Goal: Task Accomplishment & Management: Complete application form

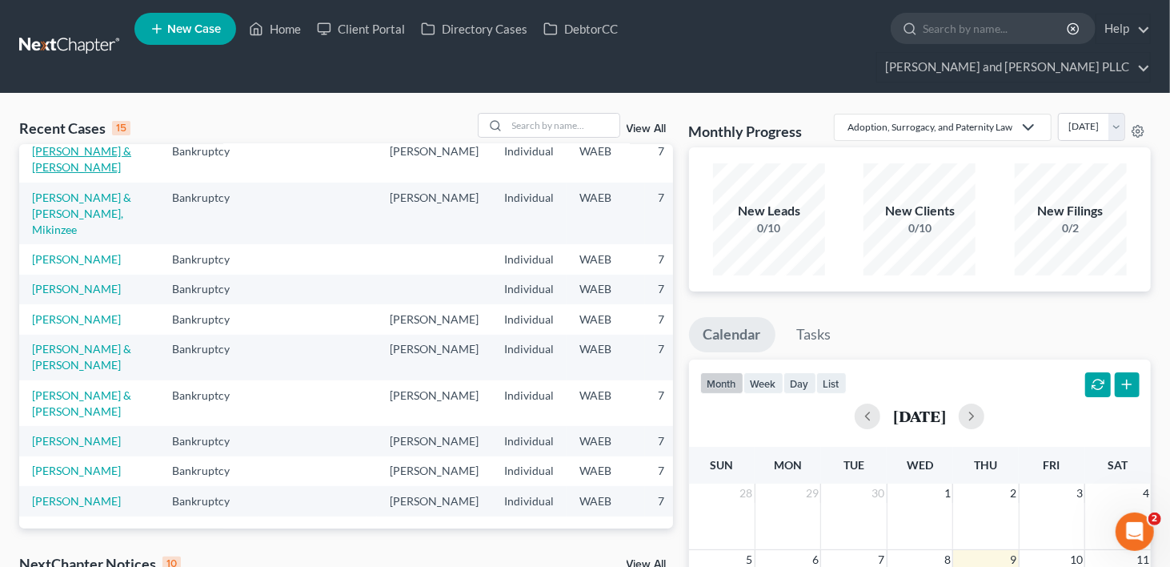
click at [58, 151] on link "[PERSON_NAME] & [PERSON_NAME]" at bounding box center [81, 159] width 99 height 30
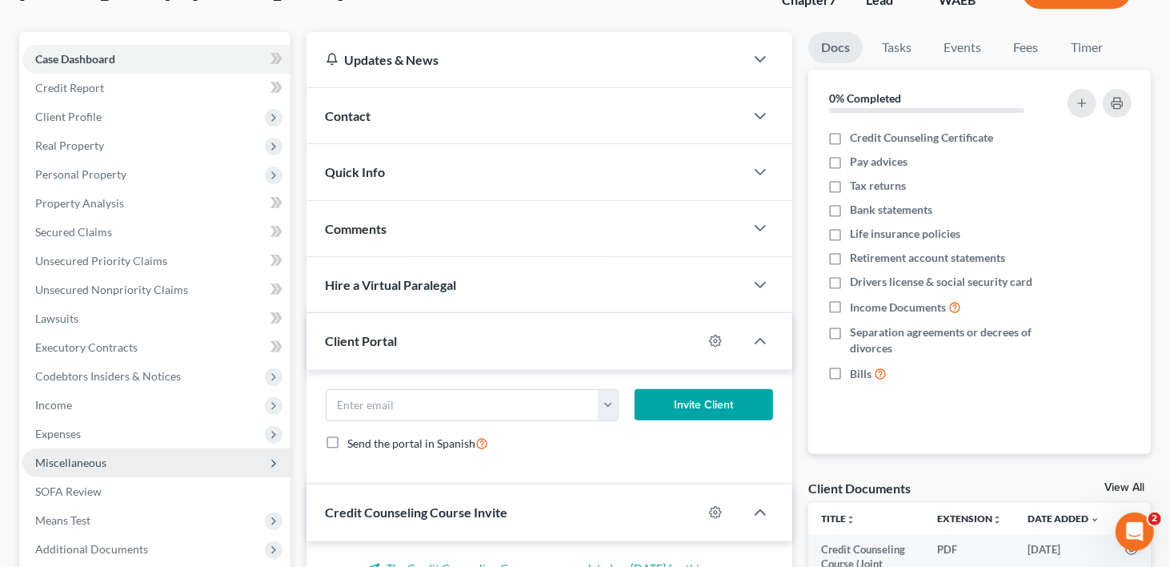
scroll to position [290, 0]
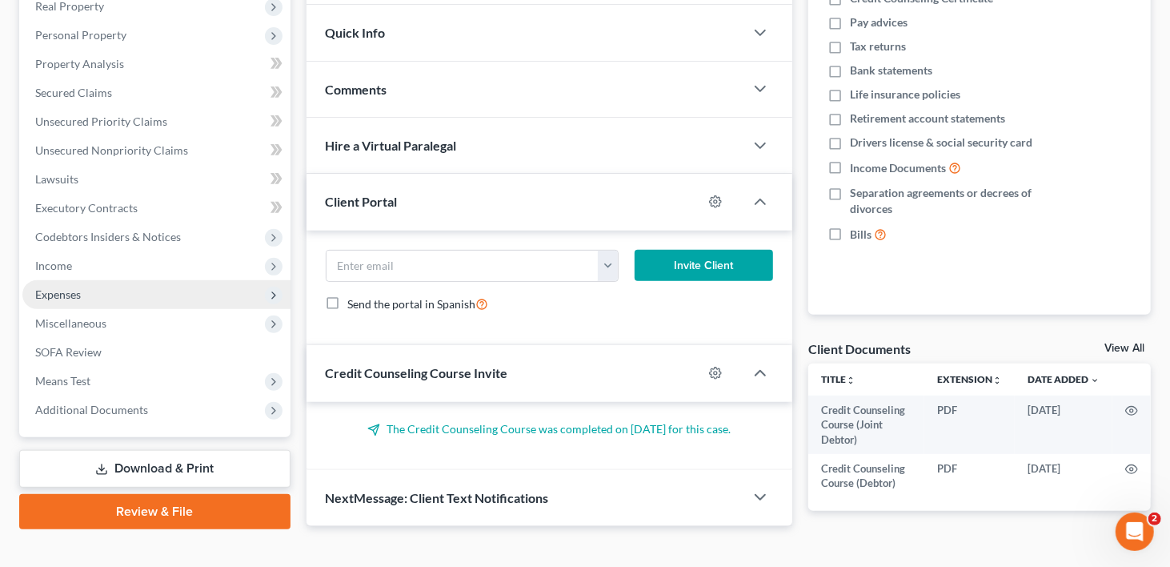
click at [94, 280] on span "Expenses" at bounding box center [156, 294] width 268 height 29
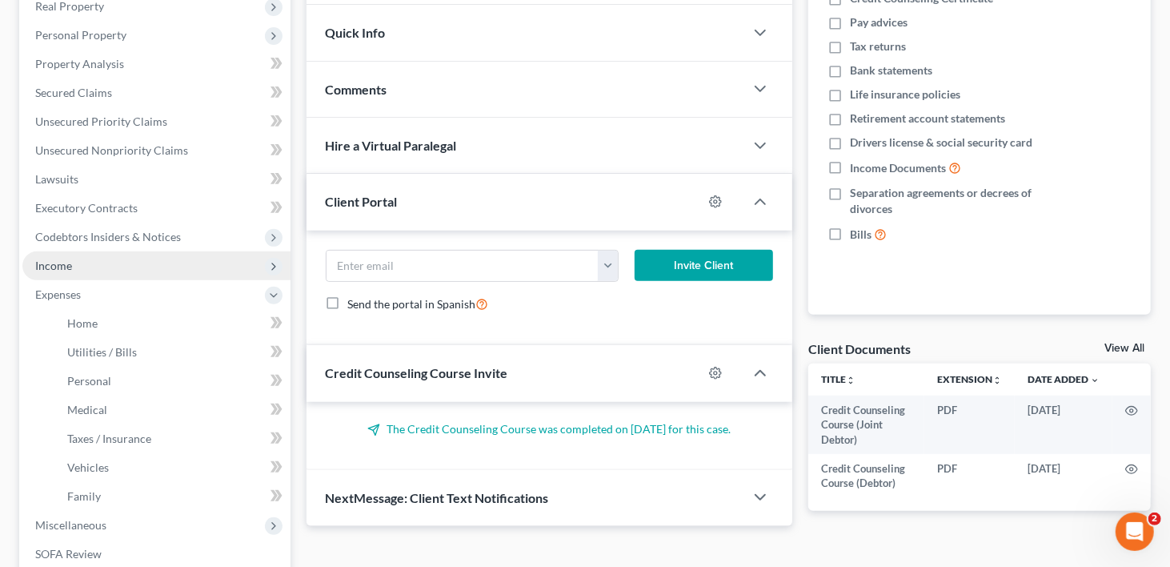
click at [78, 251] on span "Income" at bounding box center [156, 265] width 268 height 29
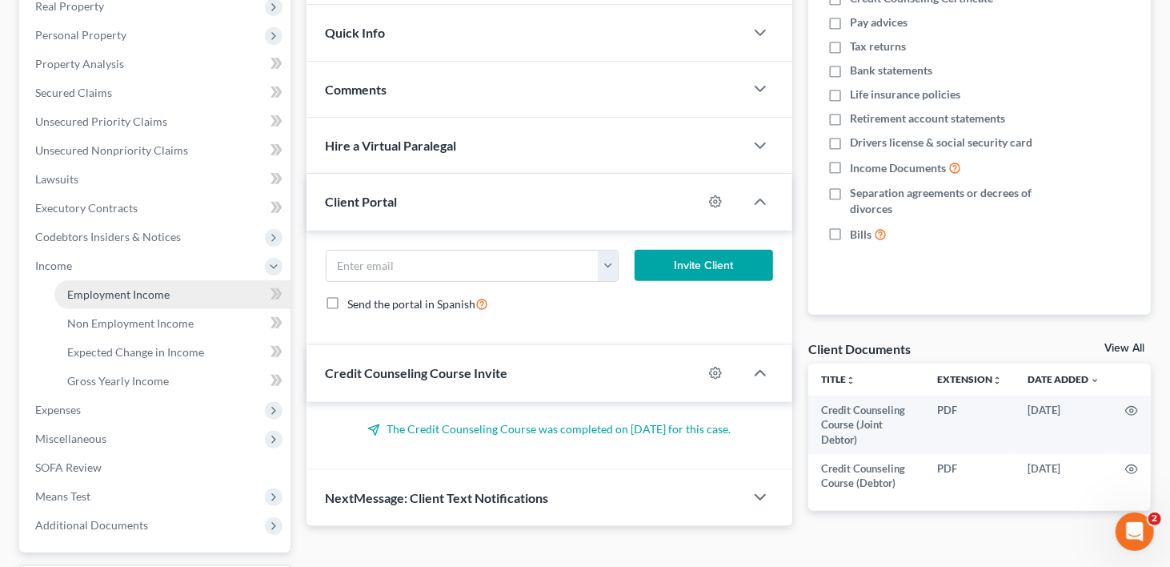
click at [80, 287] on span "Employment Income" at bounding box center [118, 294] width 102 height 14
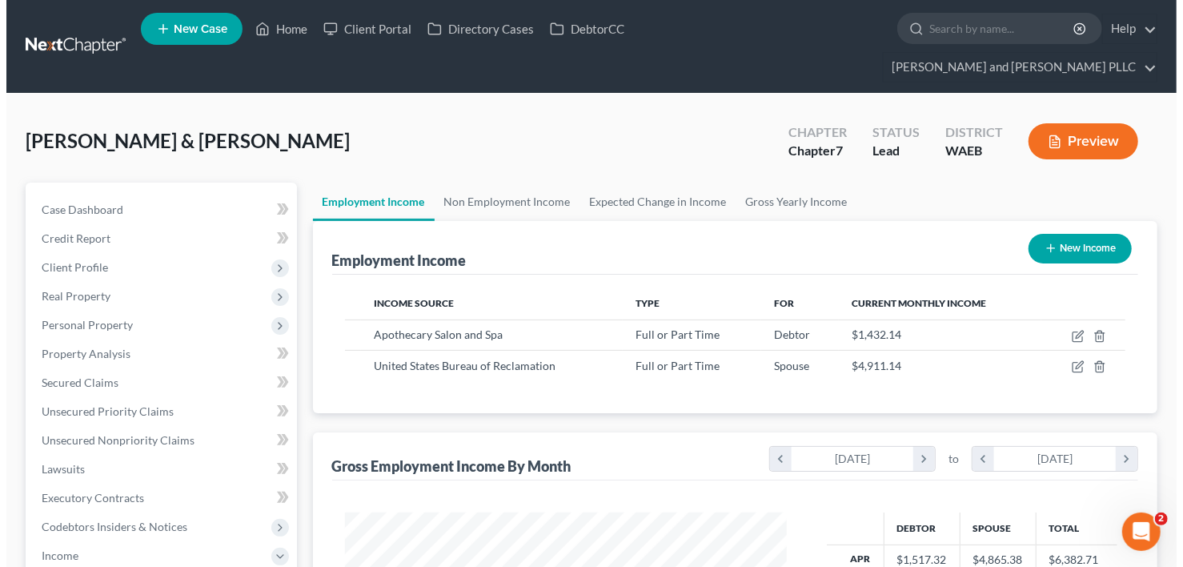
scroll to position [285, 475]
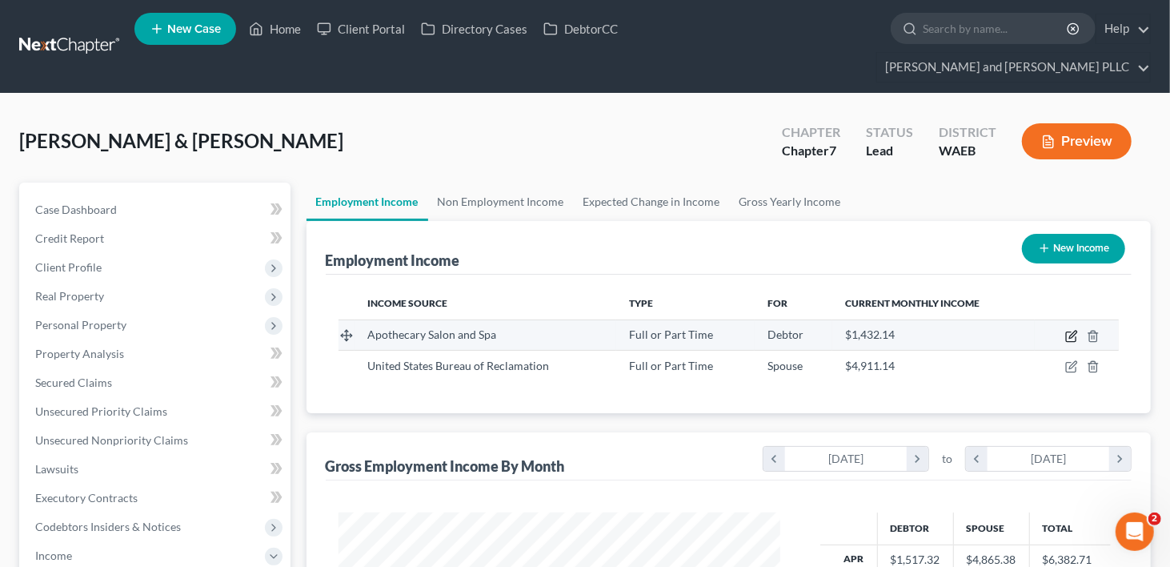
click at [1073, 331] on icon "button" at bounding box center [1072, 334] width 7 height 7
select select "0"
select select "50"
select select "1"
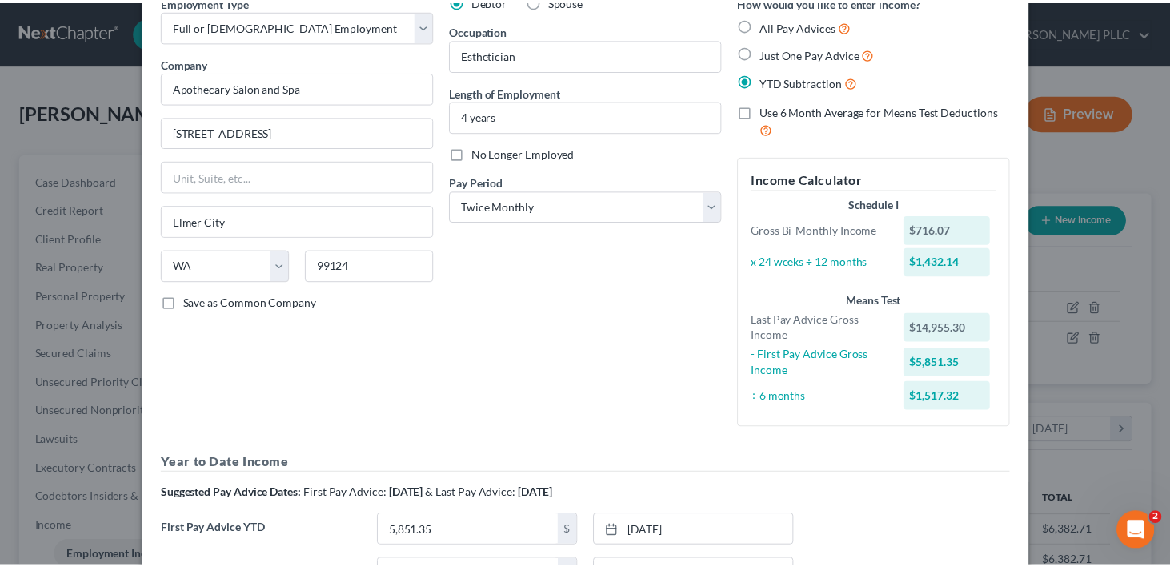
scroll to position [0, 0]
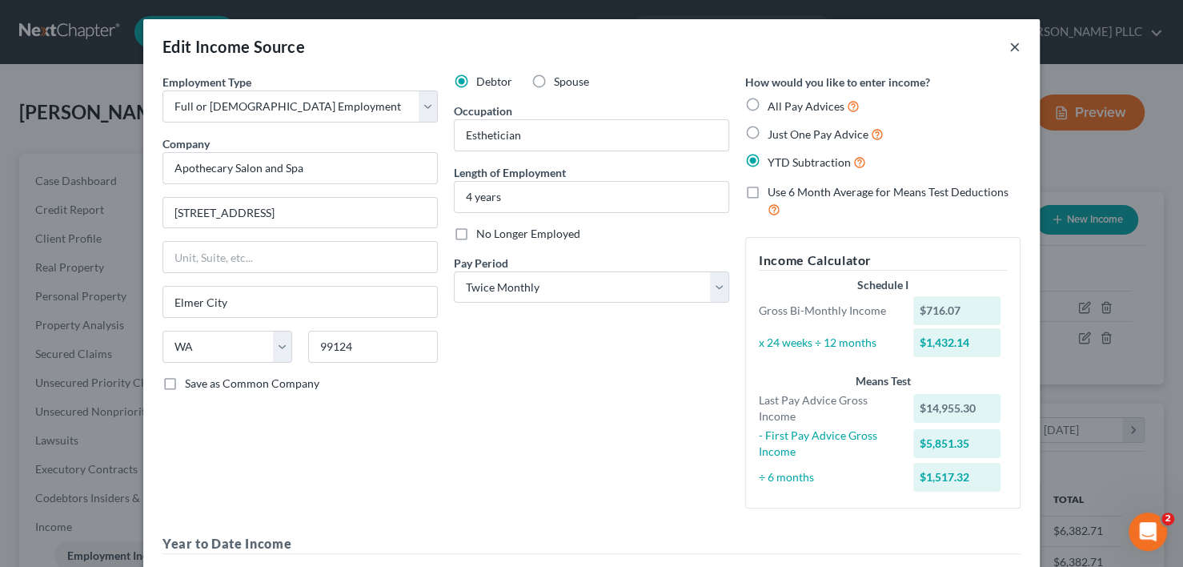
click at [1012, 44] on button "×" at bounding box center [1014, 46] width 11 height 19
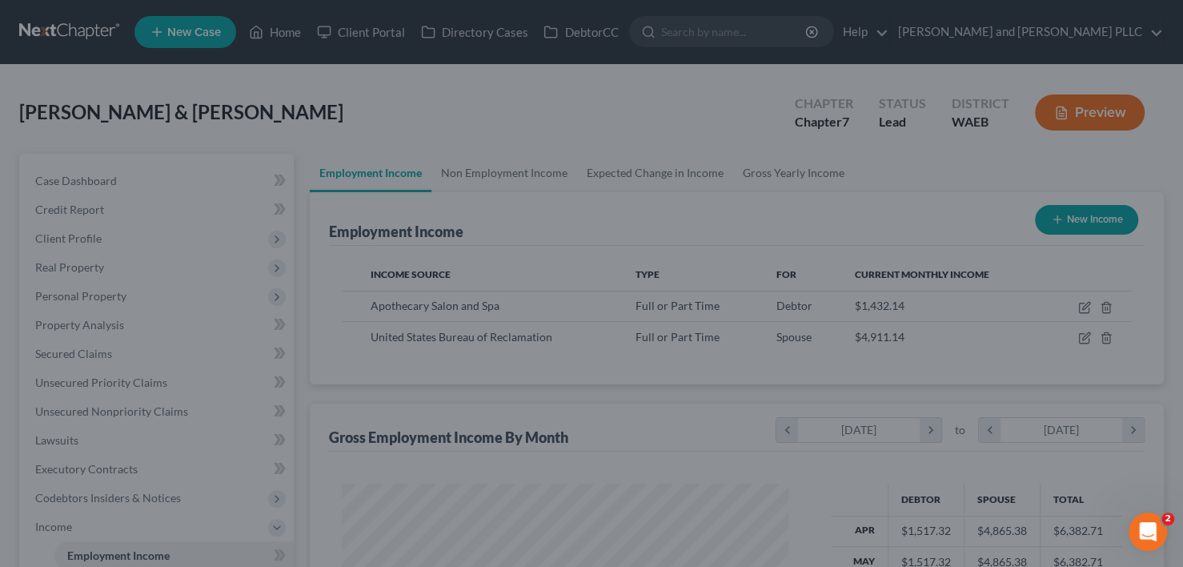
scroll to position [800077, 799888]
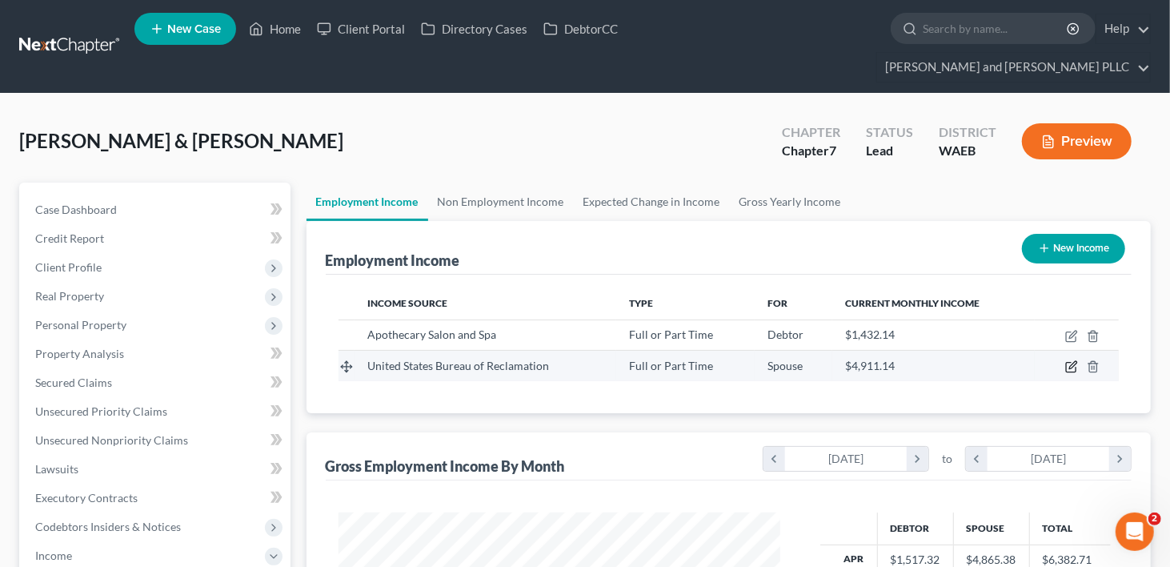
click at [1075, 360] on icon "button" at bounding box center [1071, 366] width 13 height 13
select select "0"
select select "1"
select select "2"
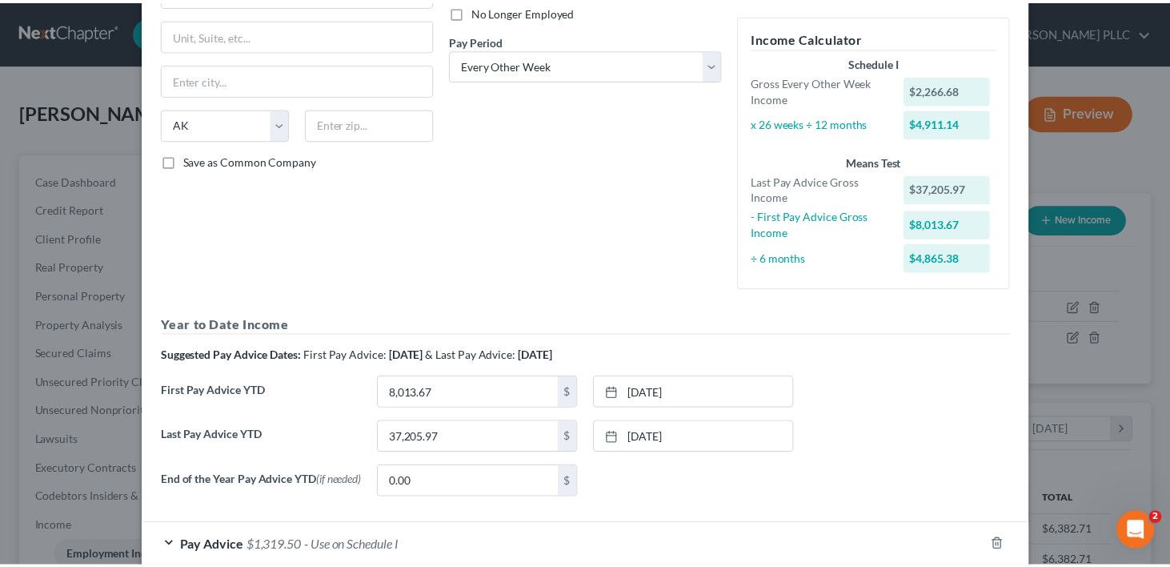
scroll to position [0, 0]
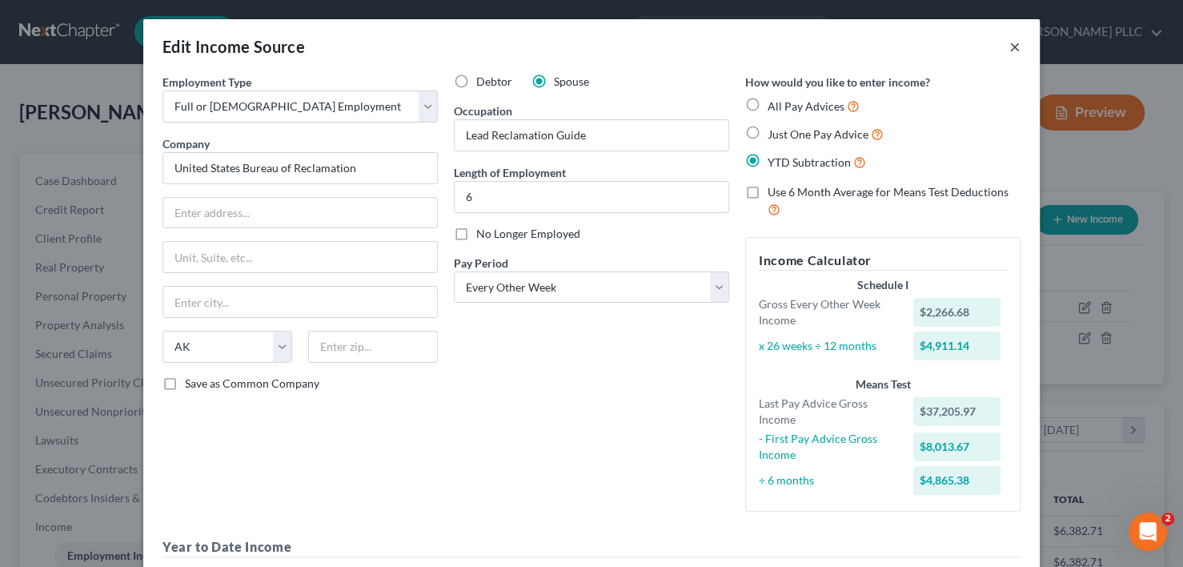
click at [1009, 43] on button "×" at bounding box center [1014, 46] width 11 height 19
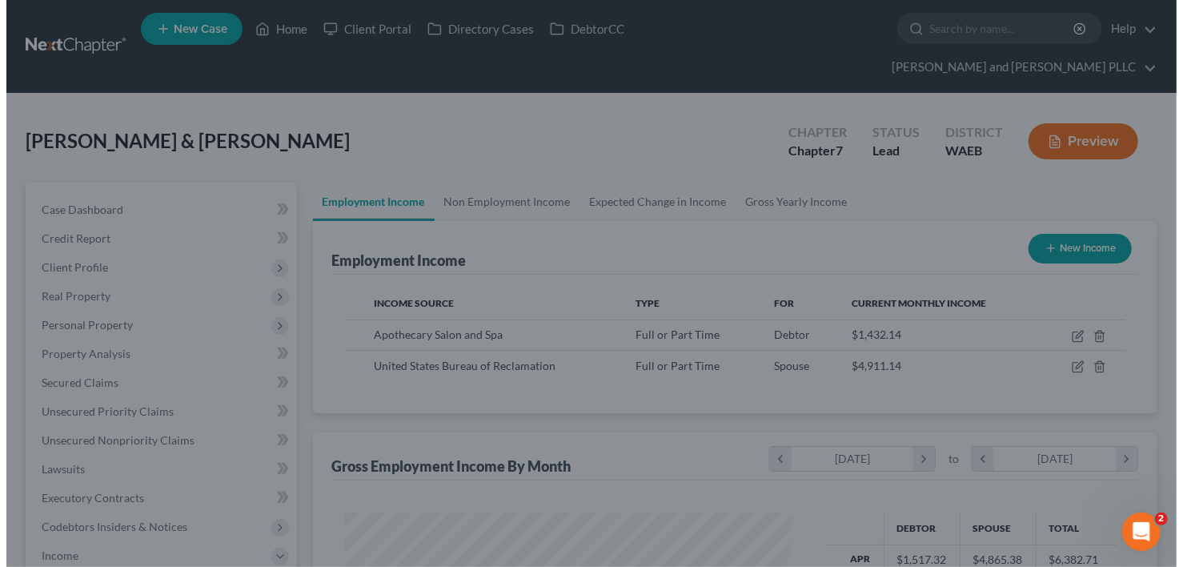
scroll to position [800077, 799888]
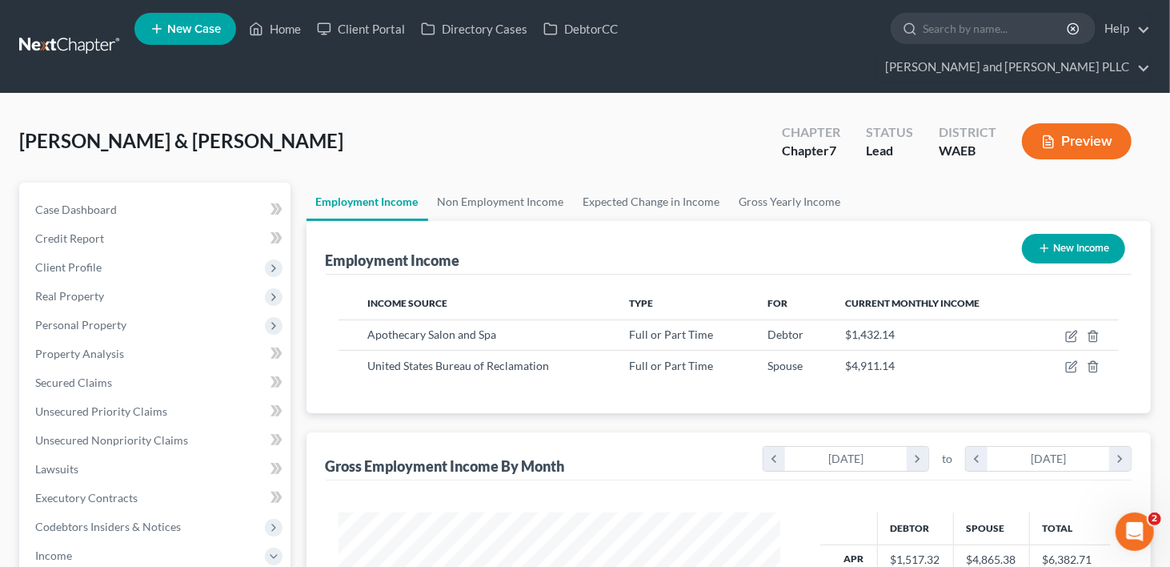
click at [185, 31] on span "New Case" at bounding box center [194, 29] width 54 height 12
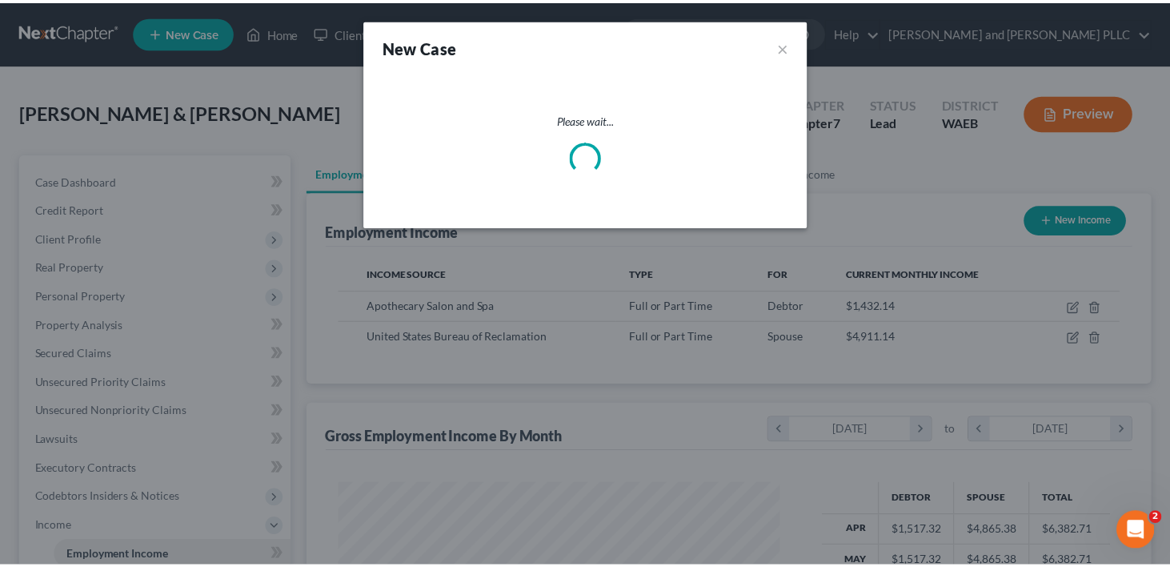
scroll to position [285, 479]
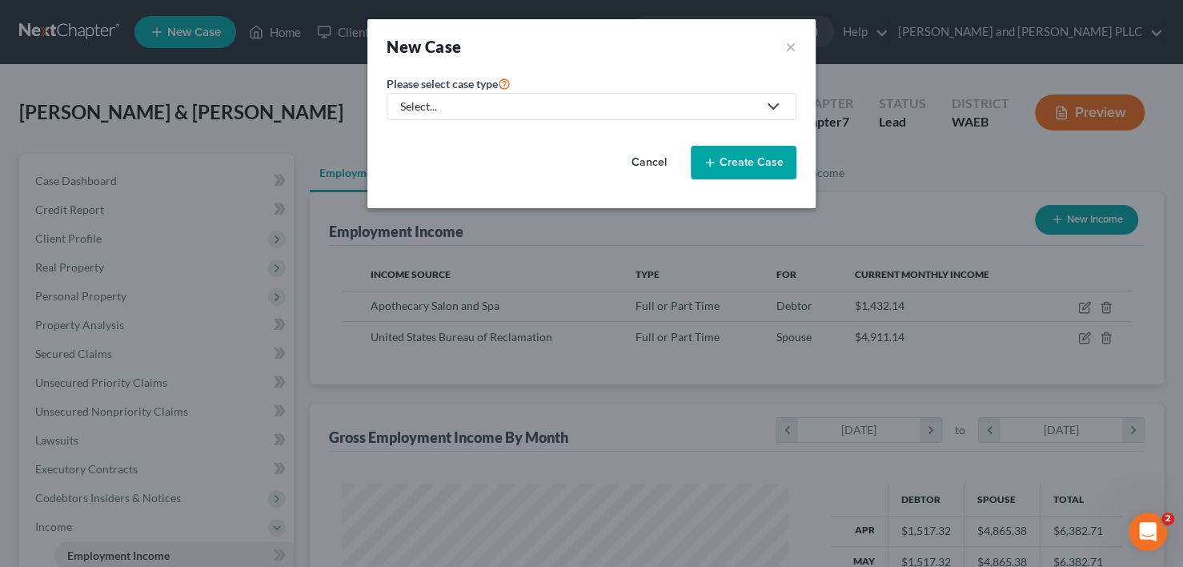
click at [561, 103] on div "Select..." at bounding box center [578, 106] width 357 height 16
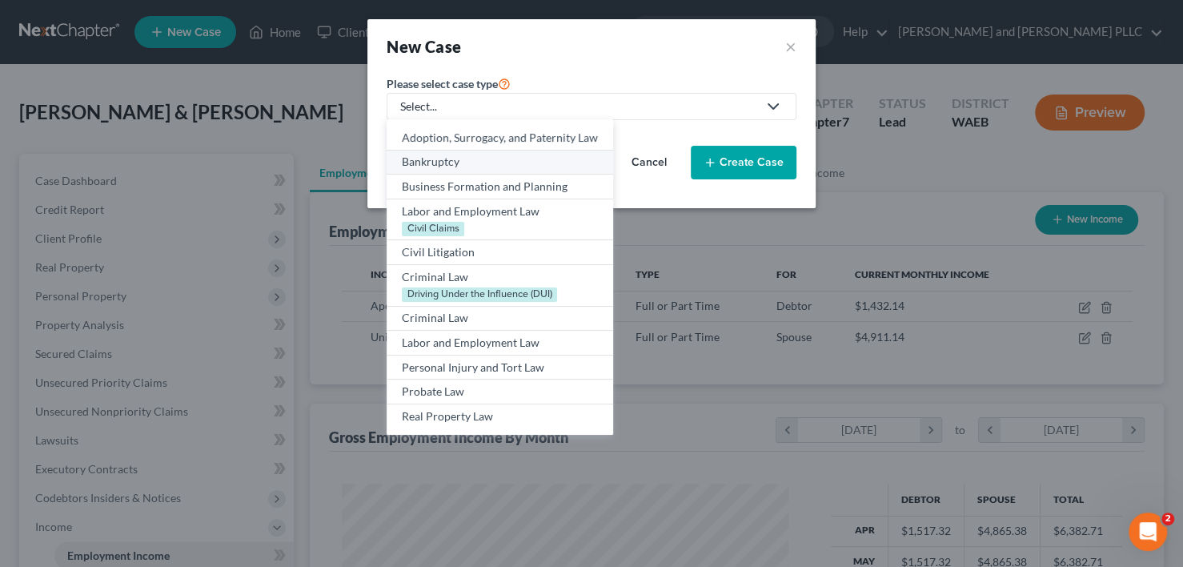
click at [436, 163] on div "Bankruptcy" at bounding box center [500, 162] width 196 height 16
select select "86"
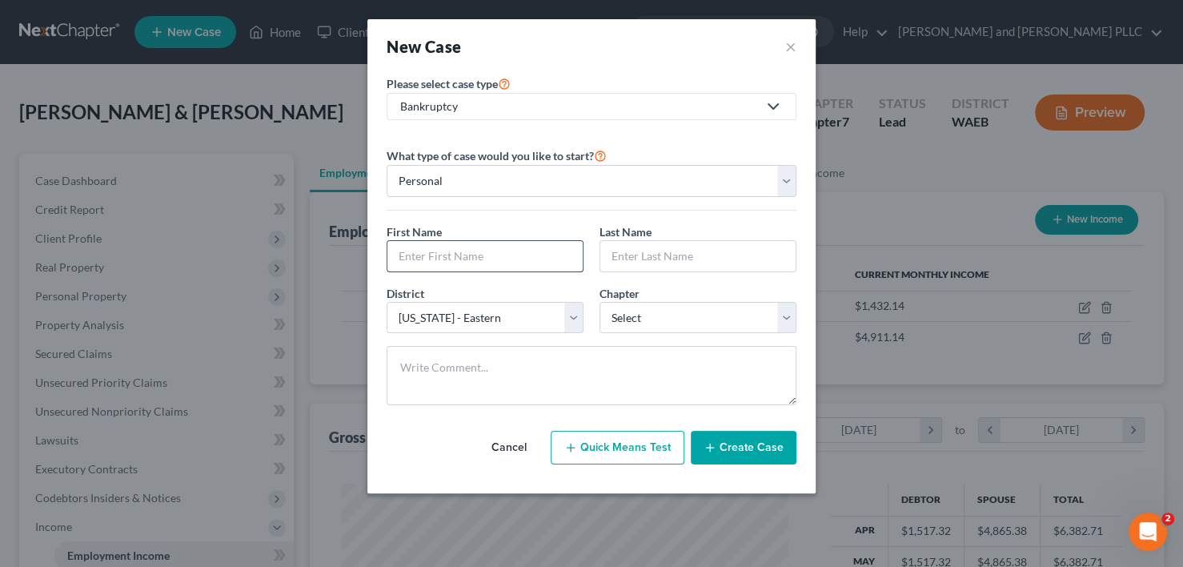
click at [432, 260] on input "text" at bounding box center [484, 256] width 195 height 30
type input "Mark"
type input "[PERSON_NAME]"
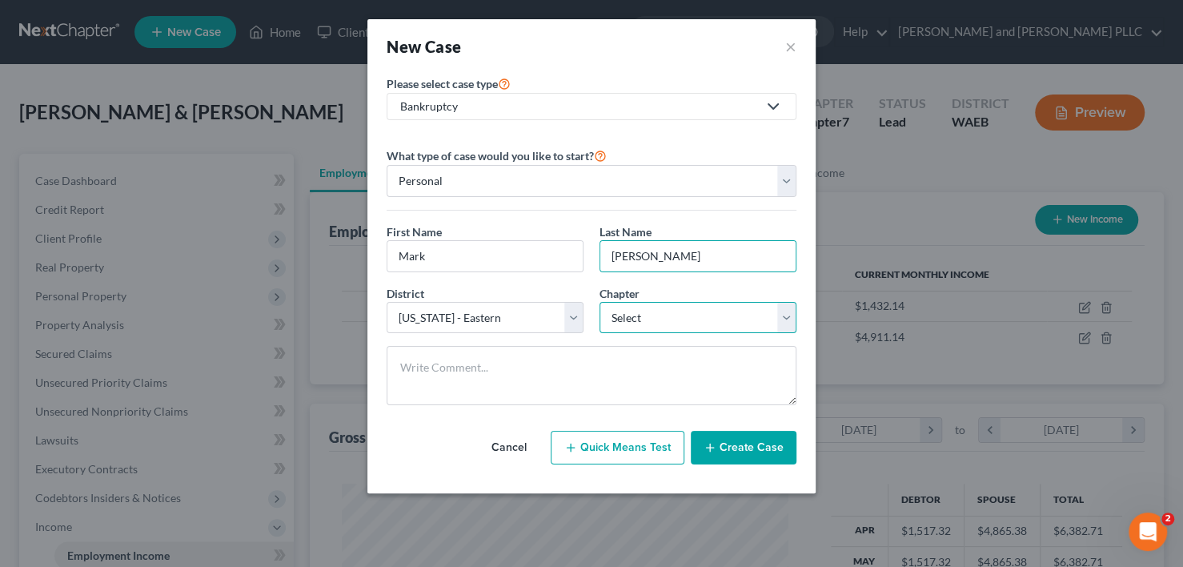
click at [668, 316] on select "Select 7 11 12 13" at bounding box center [697, 318] width 197 height 32
select select "0"
click at [599, 302] on select "Select 7 11 12 13" at bounding box center [697, 318] width 197 height 32
click at [761, 450] on button "Create Case" at bounding box center [744, 448] width 106 height 34
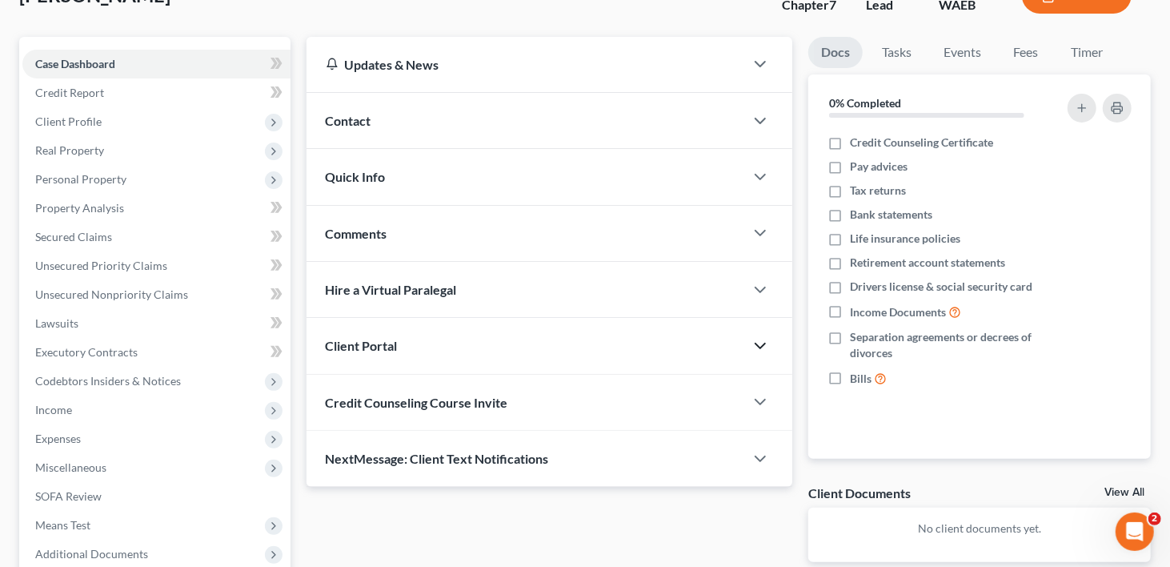
scroll to position [240, 0]
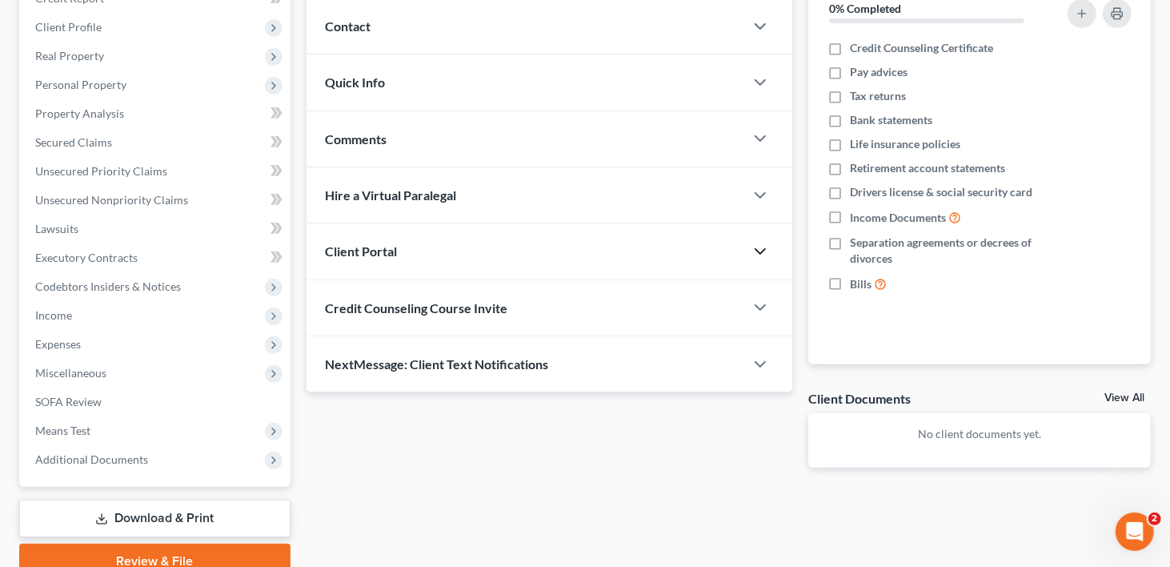
click at [763, 242] on icon "button" at bounding box center [760, 251] width 19 height 19
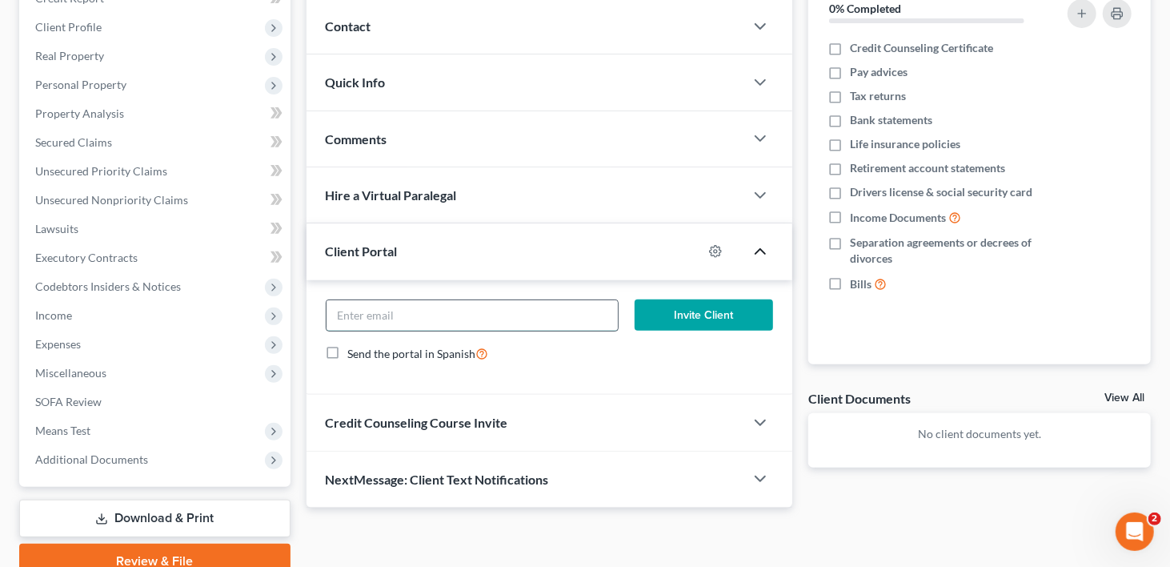
paste input "[EMAIL_ADDRESS][DOMAIN_NAME]"
type input "[EMAIL_ADDRESS][DOMAIN_NAME]"
click at [713, 299] on button "Invite Client" at bounding box center [704, 315] width 138 height 32
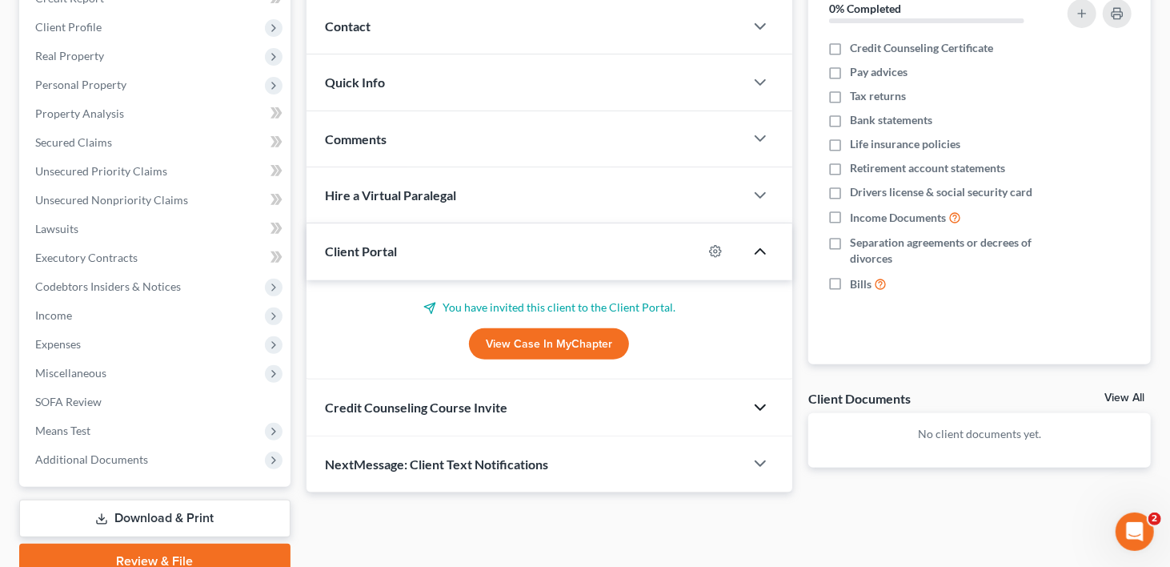
click at [760, 398] on icon "button" at bounding box center [760, 407] width 19 height 19
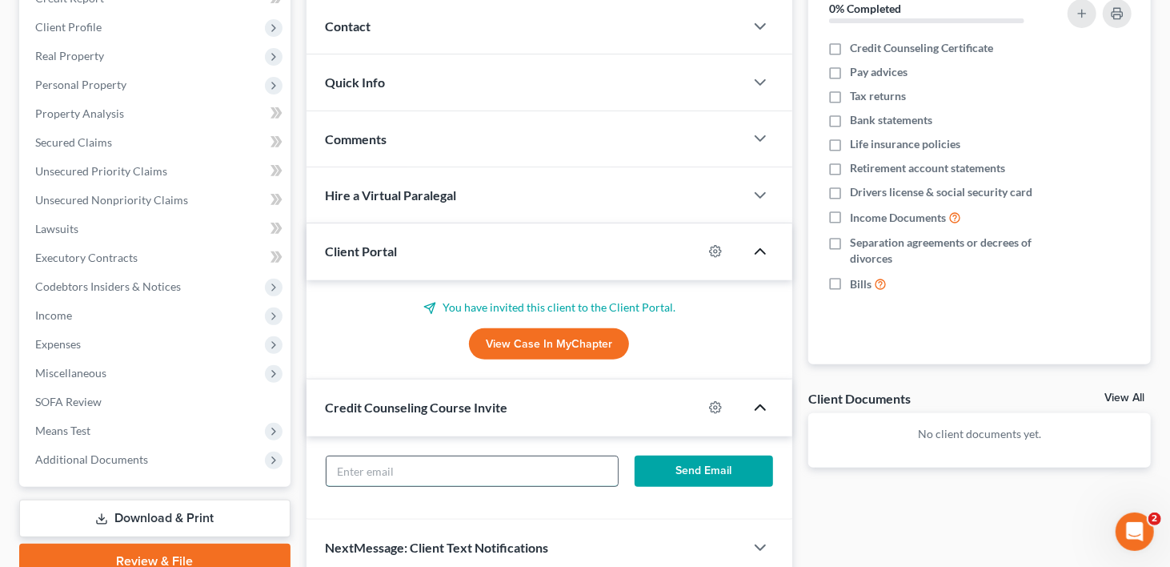
paste input "[EMAIL_ADDRESS][DOMAIN_NAME]"
type input "[EMAIL_ADDRESS][DOMAIN_NAME]"
click at [735, 455] on button "Send Email" at bounding box center [704, 471] width 138 height 32
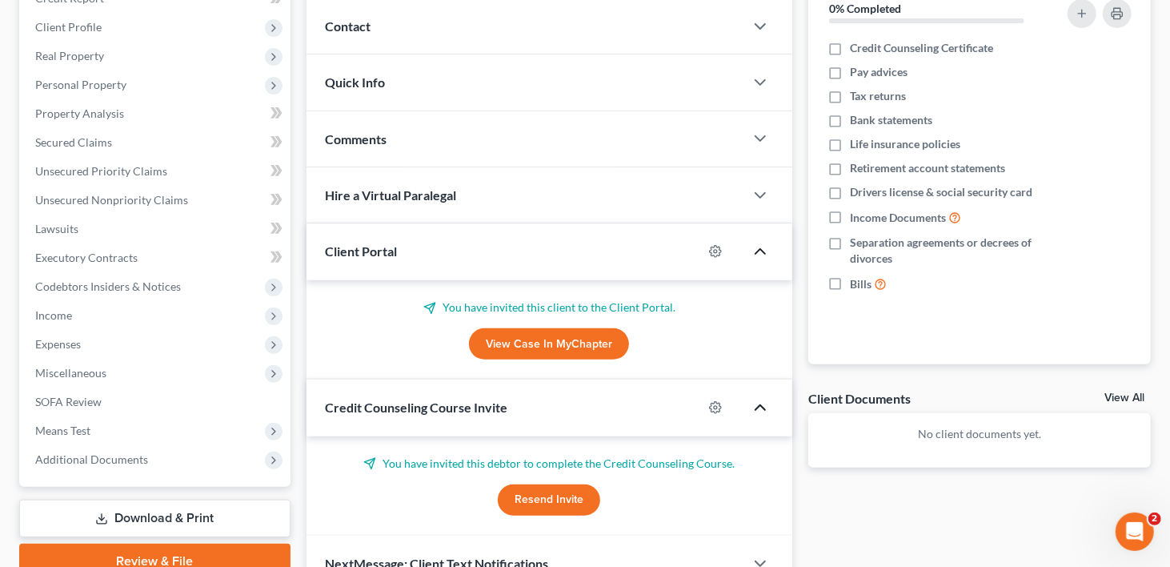
scroll to position [0, 0]
